Goal: Task Accomplishment & Management: Use online tool/utility

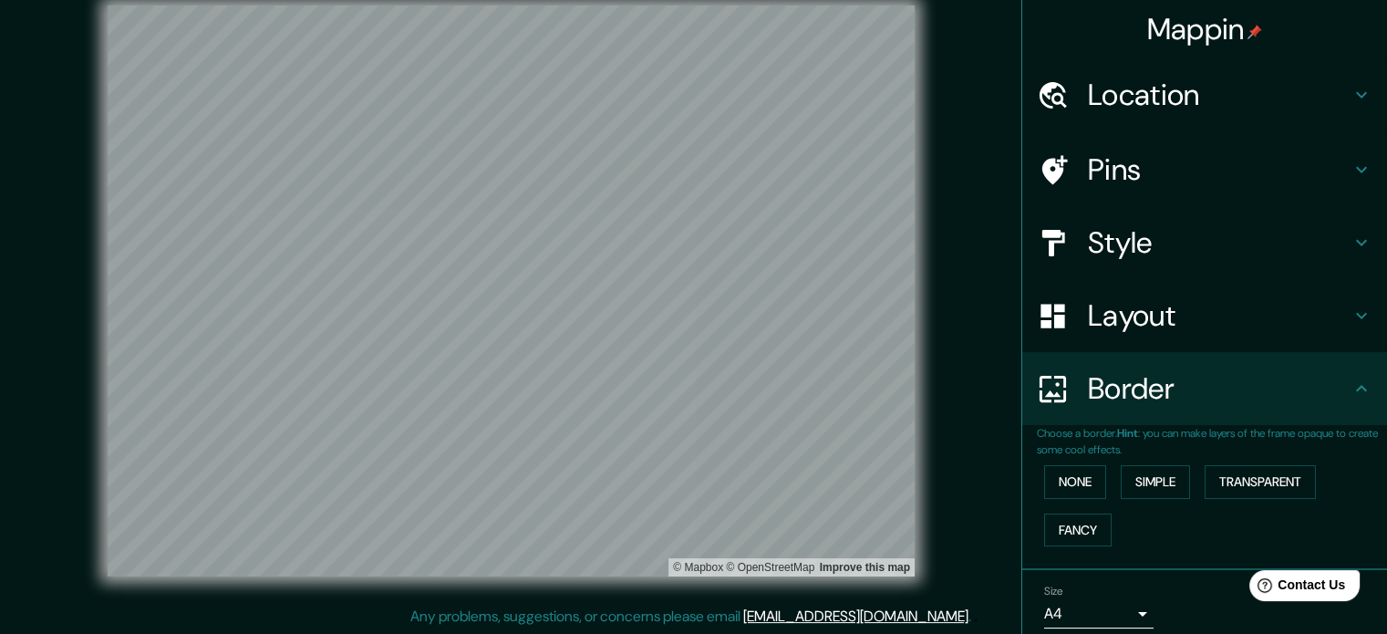
scroll to position [69, 0]
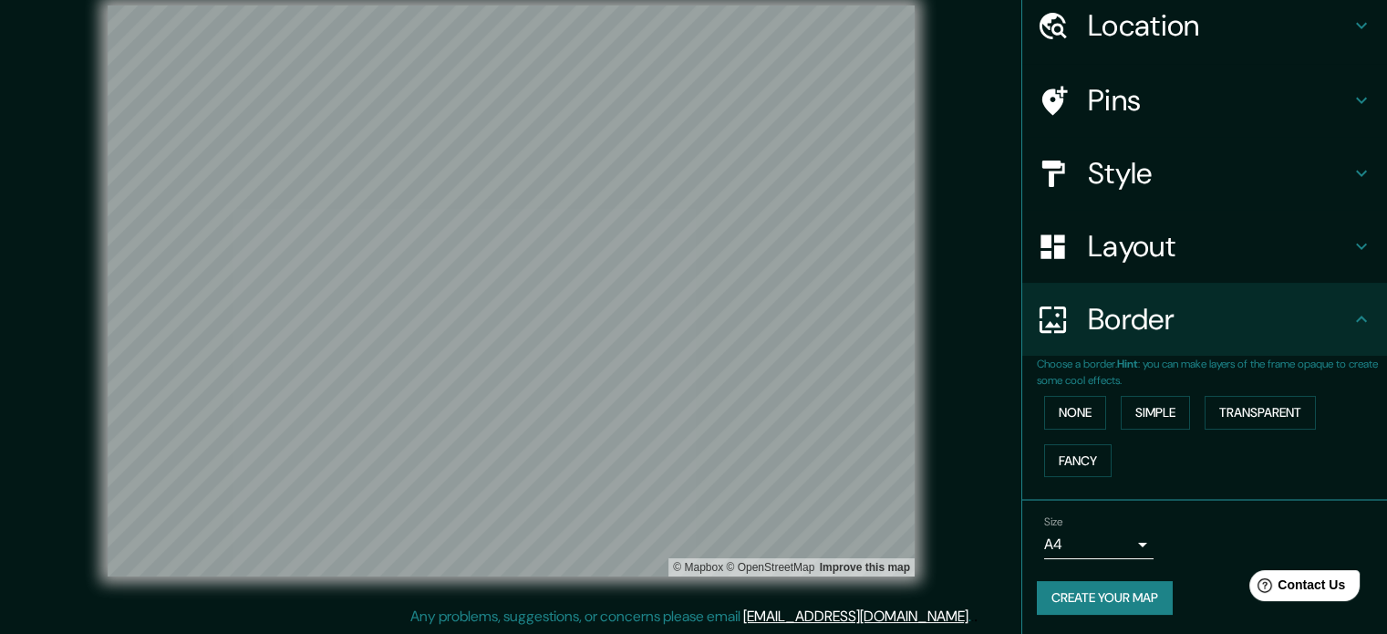
click at [1167, 155] on h4 "Style" at bounding box center [1219, 173] width 263 height 36
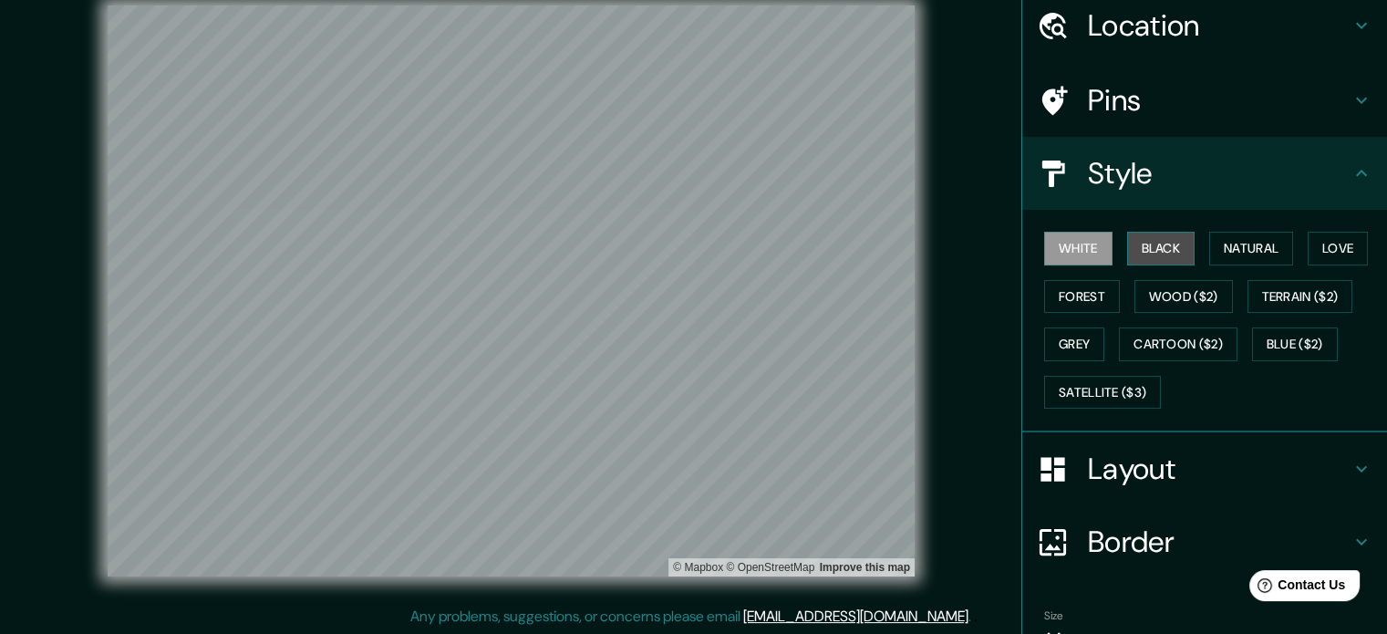
click at [1174, 243] on button "Black" at bounding box center [1161, 249] width 68 height 34
click at [1078, 242] on button "White" at bounding box center [1078, 249] width 68 height 34
click at [1139, 232] on button "Black" at bounding box center [1161, 249] width 68 height 34
click at [1325, 240] on button "Love" at bounding box center [1337, 249] width 60 height 34
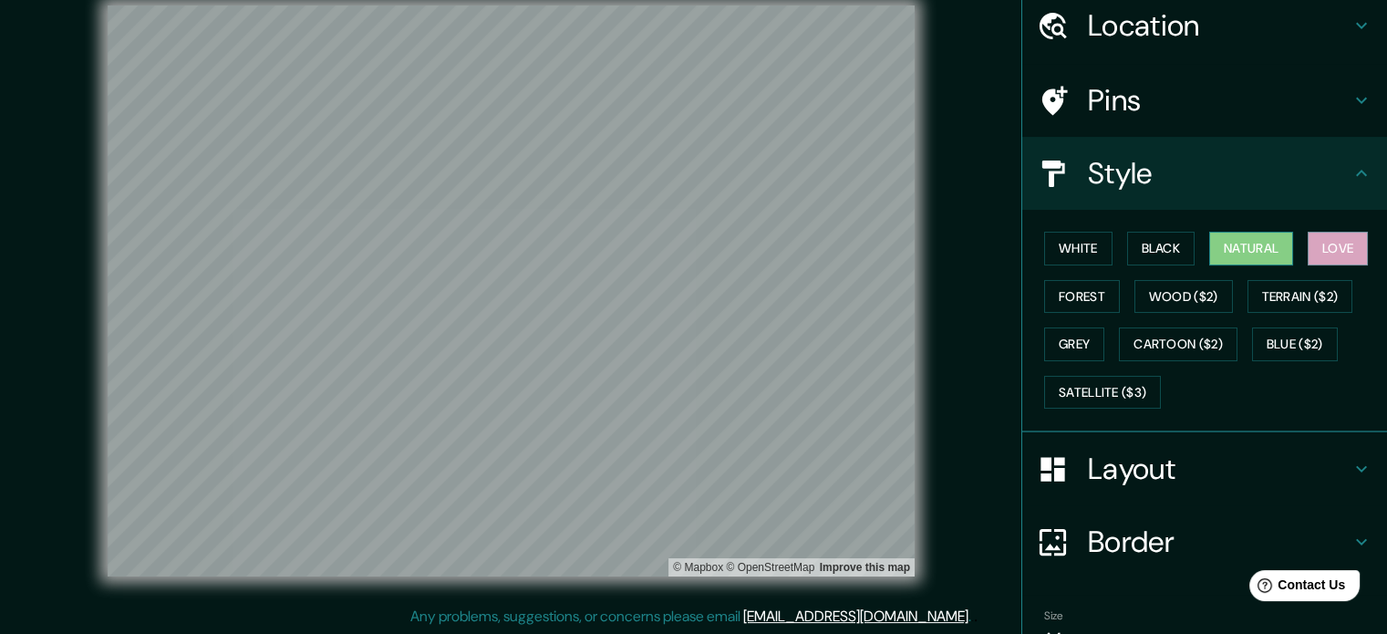
click at [1241, 247] on button "Natural" at bounding box center [1251, 249] width 84 height 34
click at [1155, 251] on button "Black" at bounding box center [1161, 249] width 68 height 34
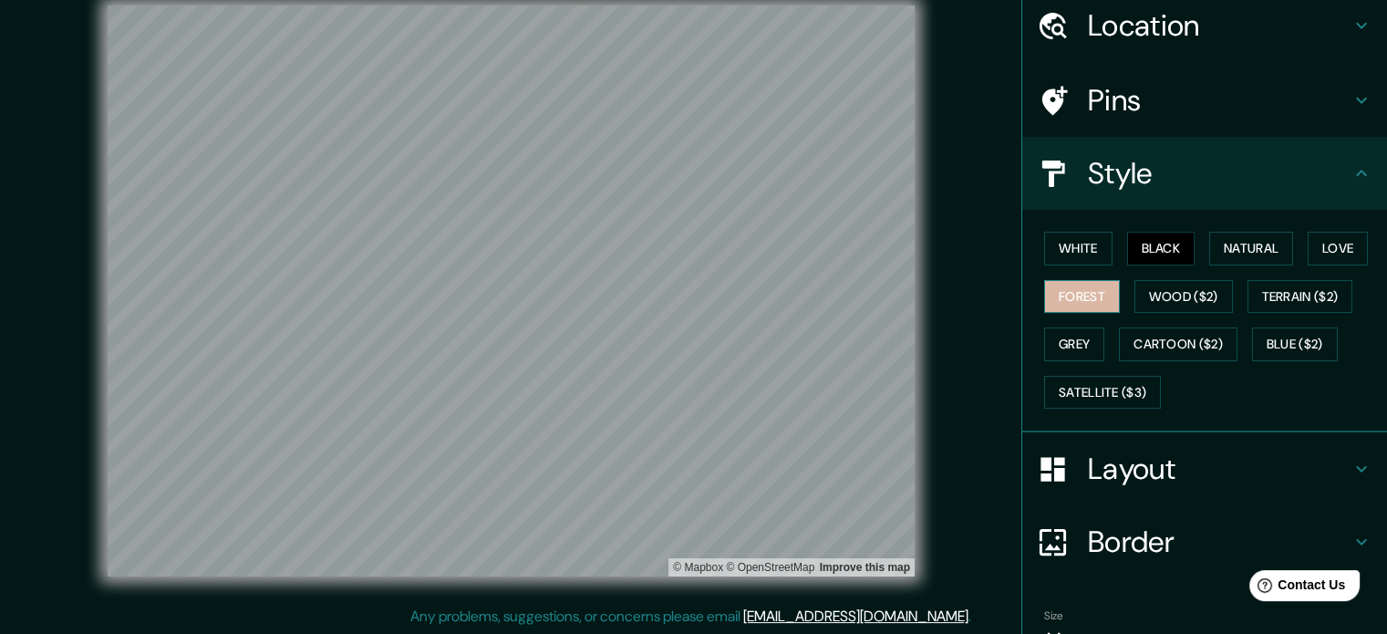
click at [1060, 287] on button "Forest" at bounding box center [1082, 297] width 76 height 34
click at [1065, 336] on button "Grey" at bounding box center [1074, 344] width 60 height 34
